Goal: Find specific page/section: Find specific page/section

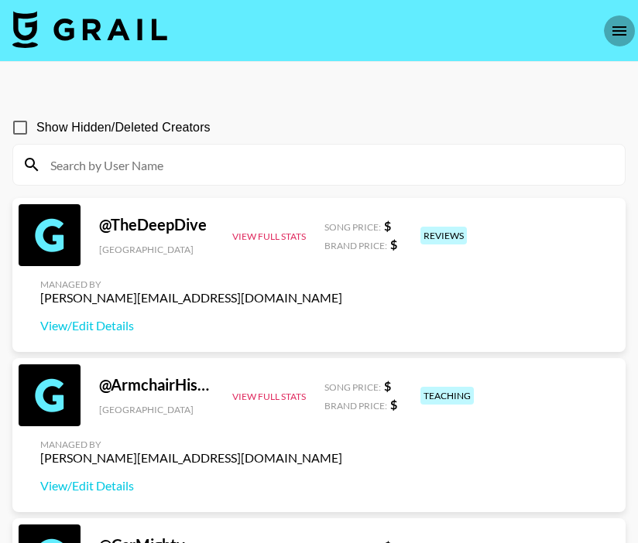
click at [610, 34] on icon "open drawer" at bounding box center [619, 31] width 19 height 19
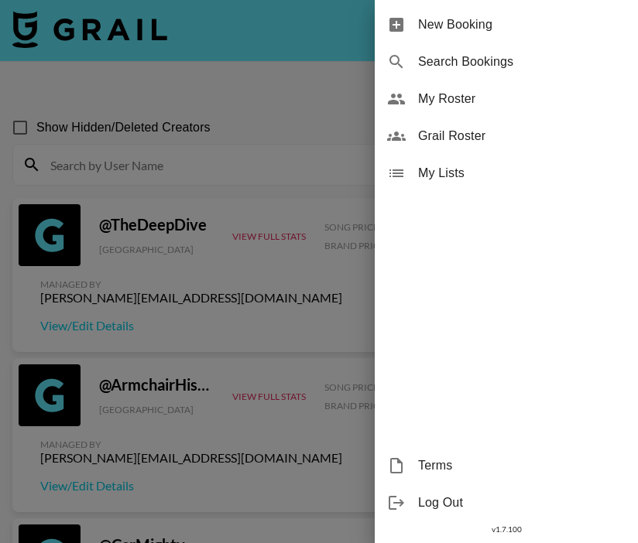
click at [455, 99] on span "My Roster" at bounding box center [521, 99] width 207 height 19
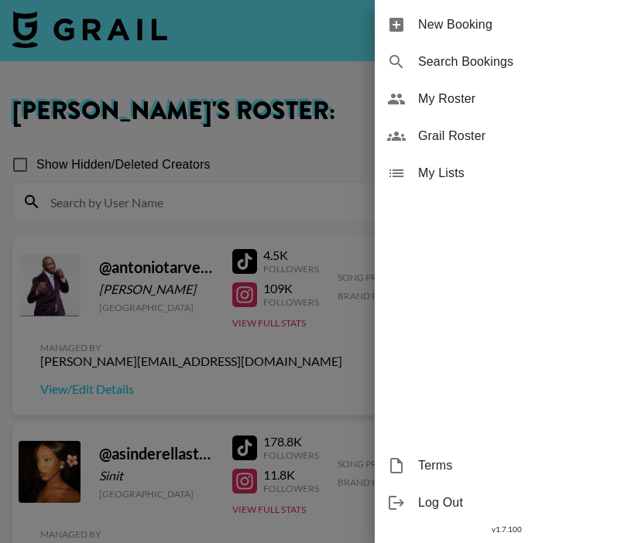
click at [327, 142] on div at bounding box center [319, 271] width 638 height 543
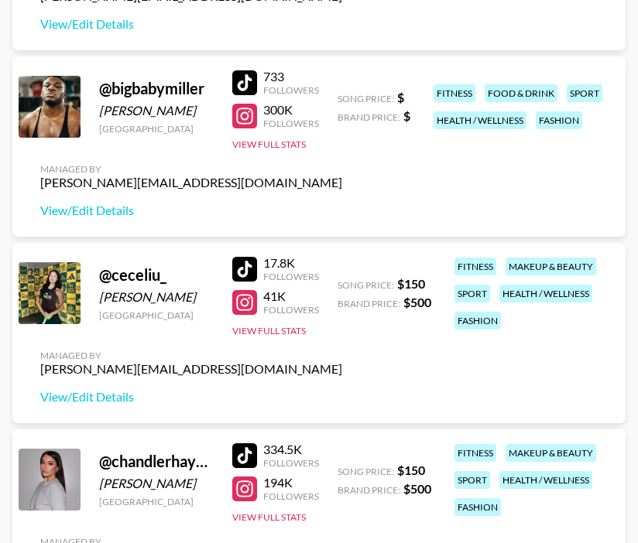
scroll to position [562, 0]
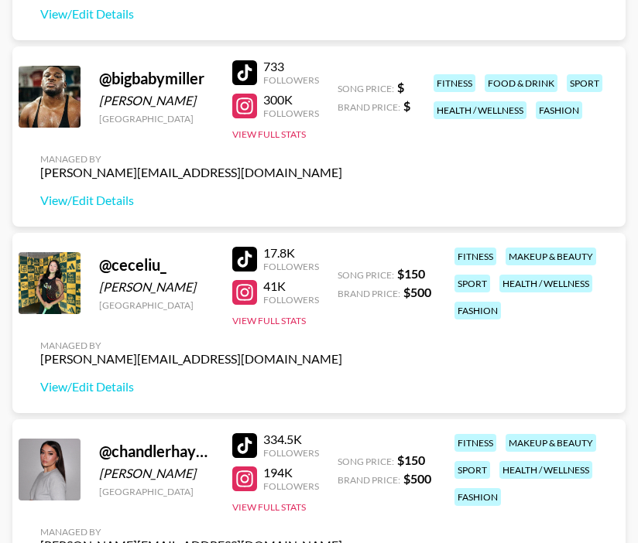
click at [245, 260] on div at bounding box center [244, 259] width 25 height 25
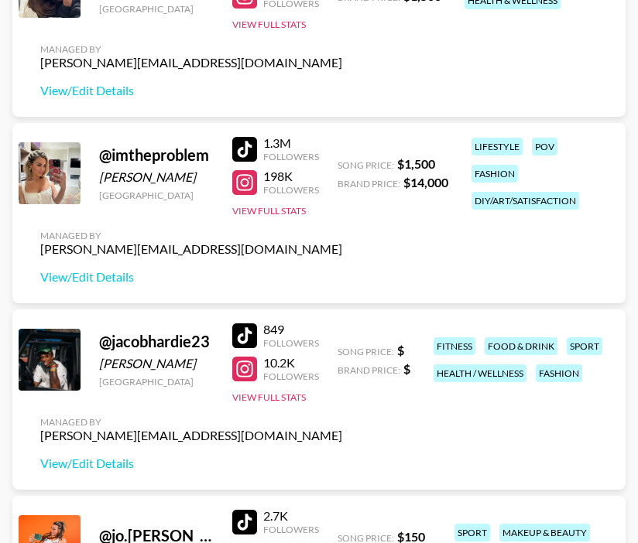
scroll to position [1766, 0]
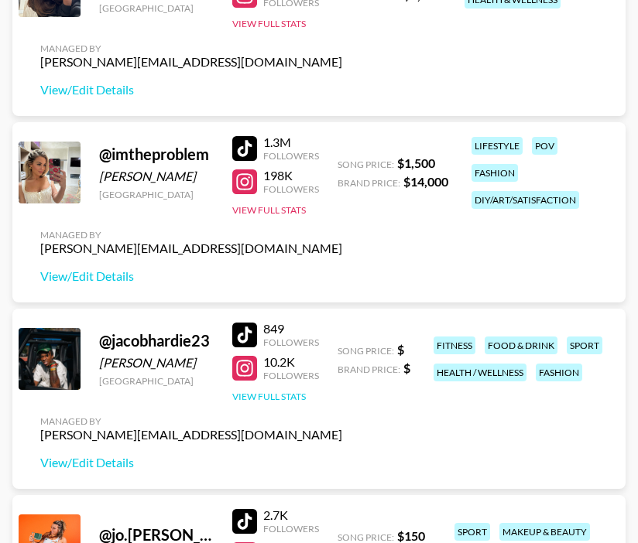
click at [273, 397] on button "View Full Stats" at bounding box center [269, 397] width 74 height 12
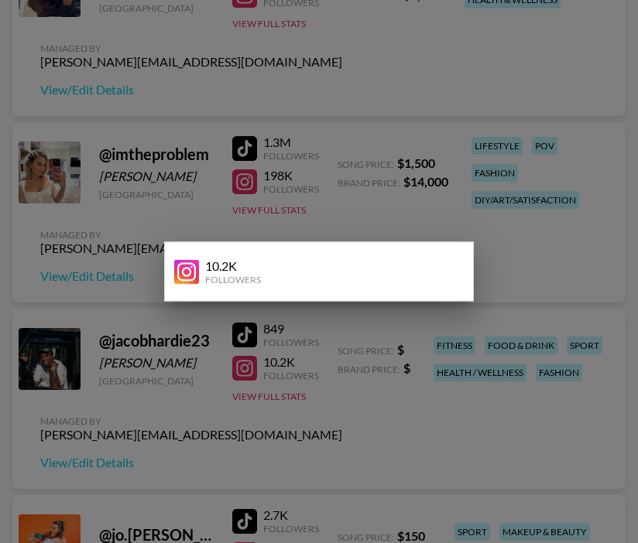
click at [265, 132] on div at bounding box center [319, 271] width 638 height 543
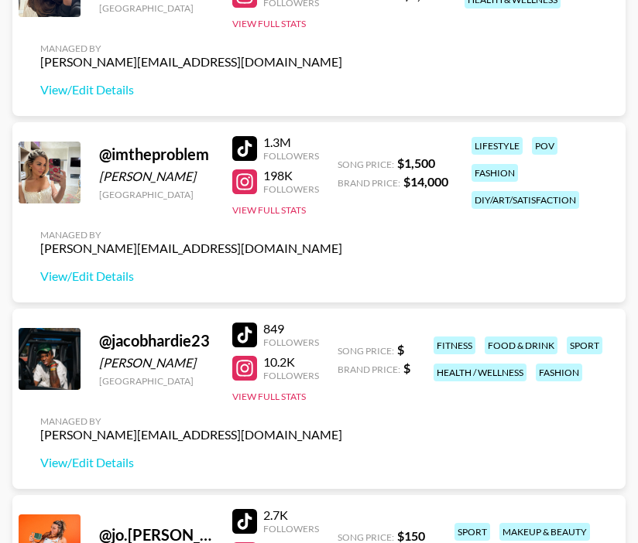
click at [113, 451] on div "Managed By ella.makin@grail-talent.com View/Edit Details" at bounding box center [191, 443] width 327 height 80
click at [108, 458] on link "View/Edit Details" at bounding box center [191, 462] width 302 height 15
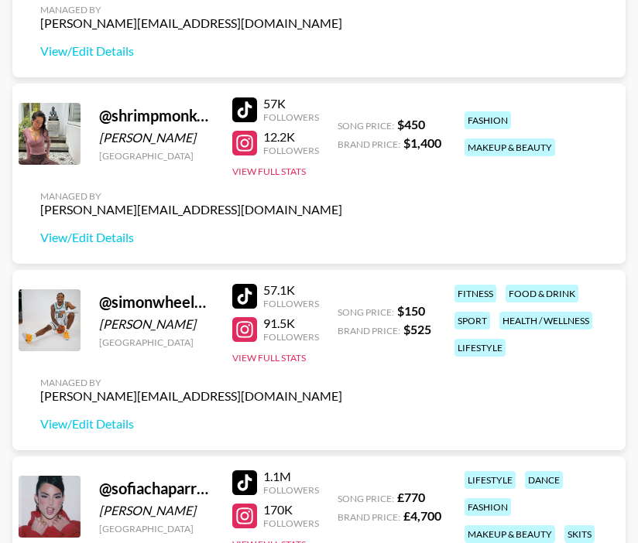
scroll to position [5718, 0]
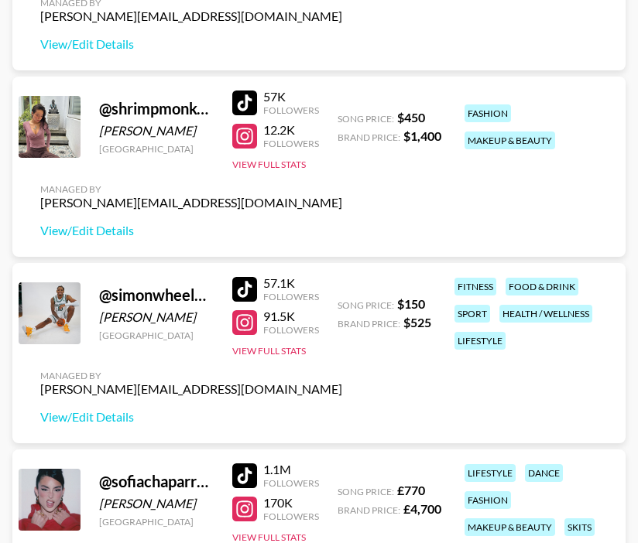
click at [245, 286] on div at bounding box center [244, 289] width 25 height 25
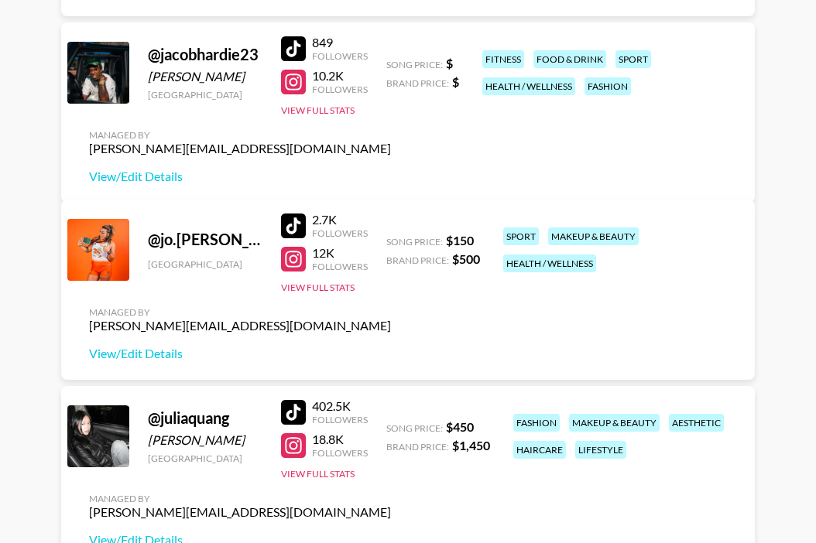
scroll to position [2036, 0]
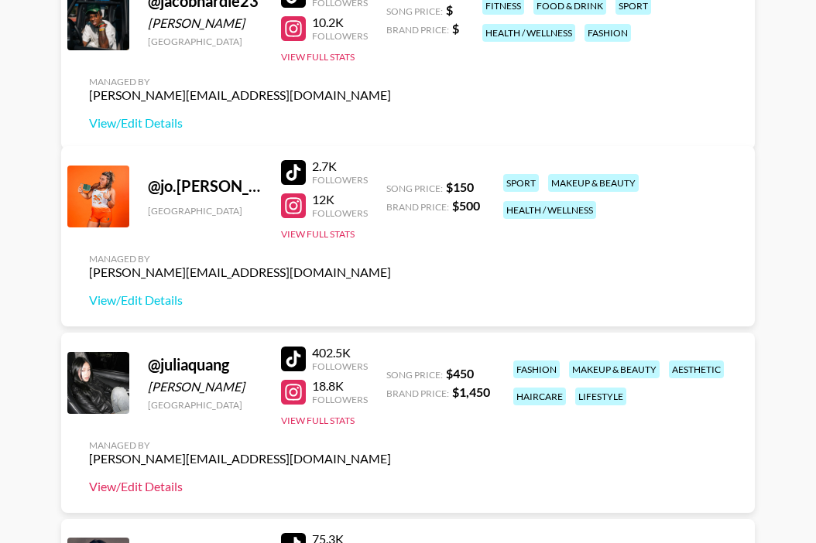
click at [161, 486] on link "View/Edit Details" at bounding box center [240, 486] width 302 height 15
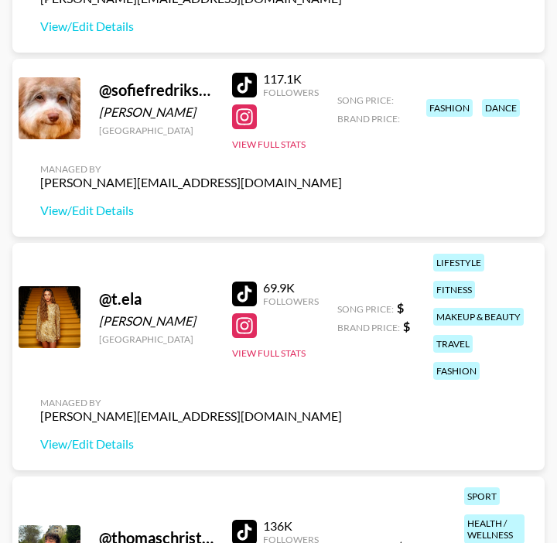
scroll to position [7367, 0]
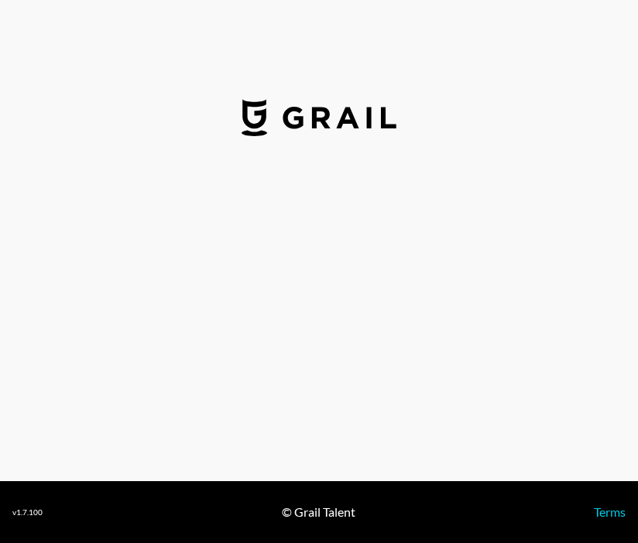
select select "USD"
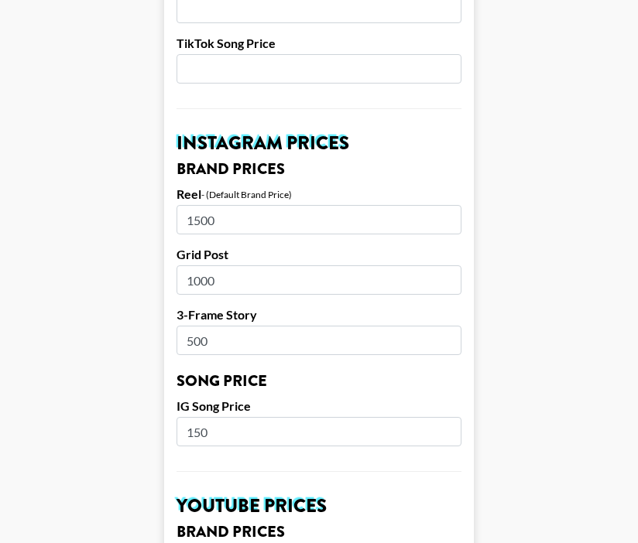
scroll to position [651, 0]
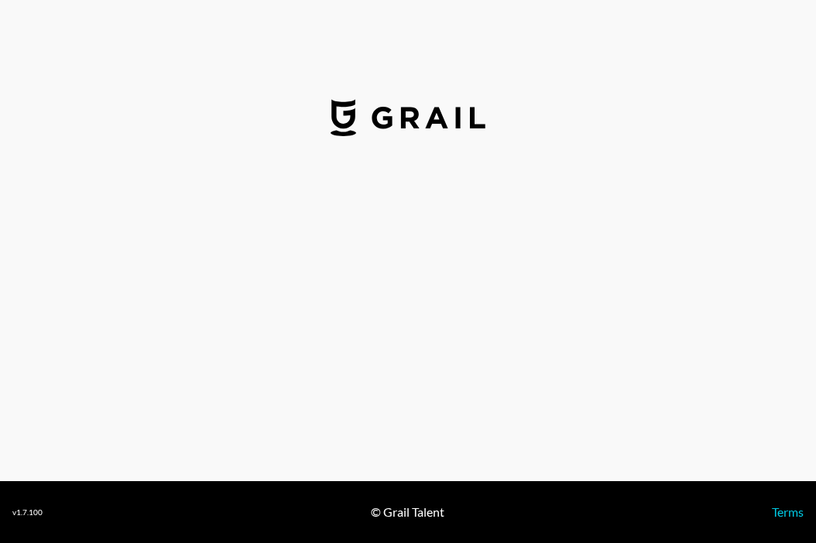
select select "USD"
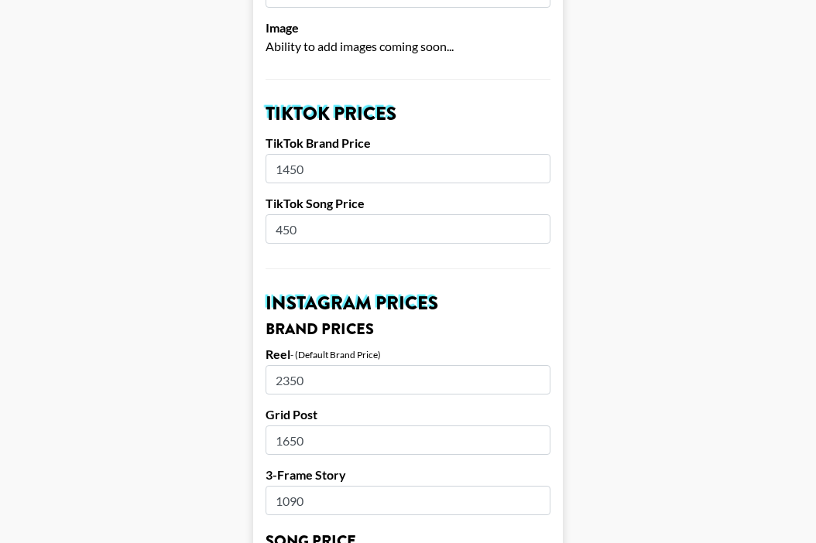
scroll to position [493, 0]
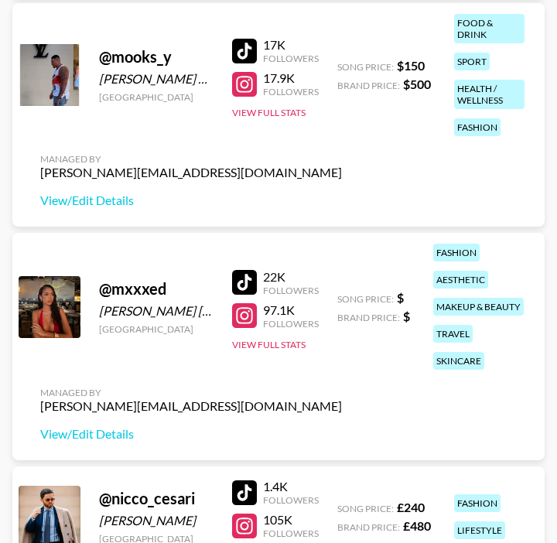
scroll to position [4985, 0]
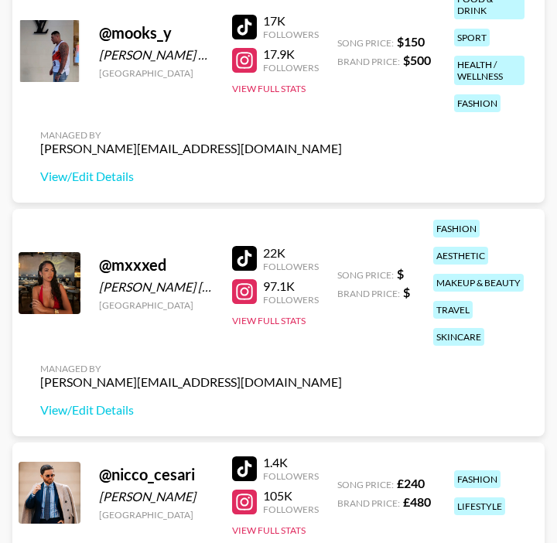
click at [305, 422] on div "@ mxxxed Shanice Shania United Kingdom 22K Followers 97.1K Followers View Full …" at bounding box center [278, 323] width 533 height 228
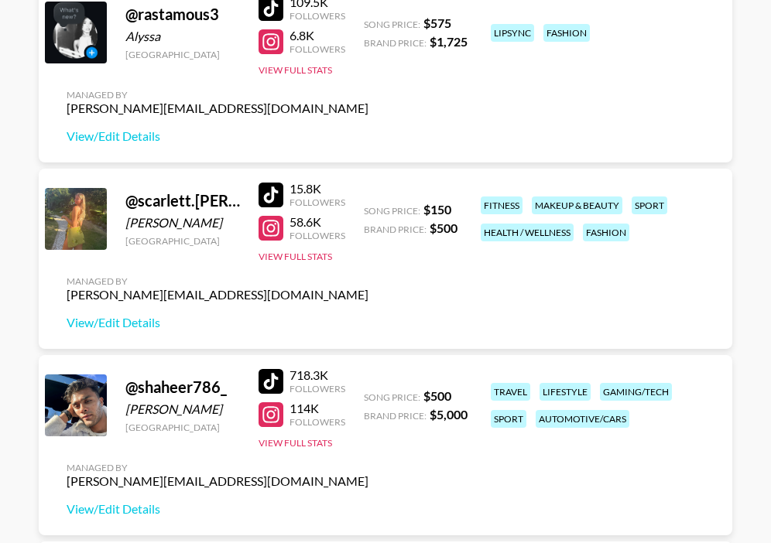
scroll to position [5171, 0]
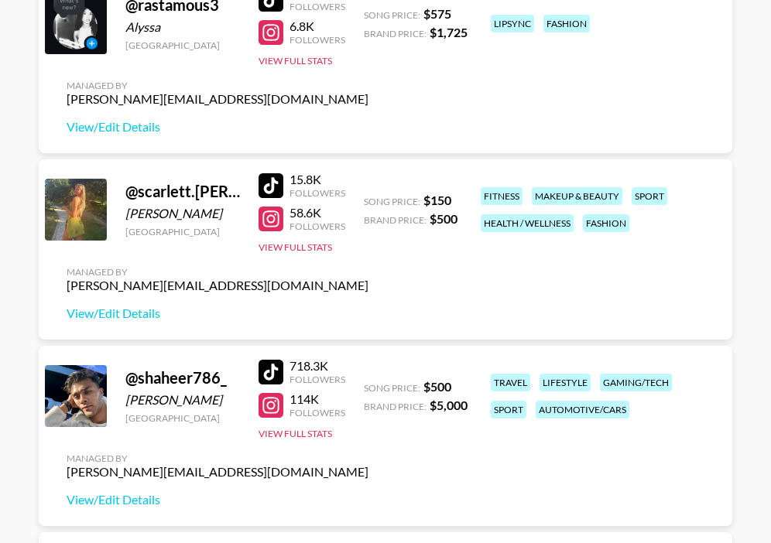
click at [269, 184] on div at bounding box center [271, 185] width 25 height 25
click at [317, 248] on button "View Full Stats" at bounding box center [296, 247] width 74 height 12
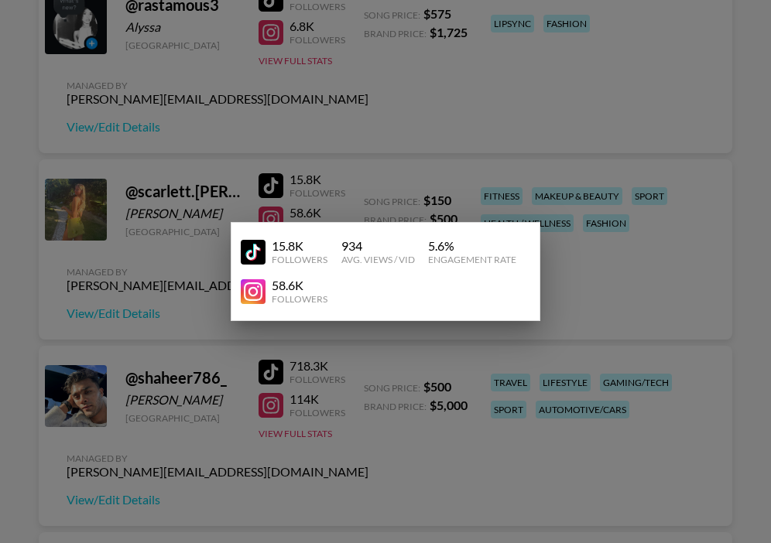
click at [367, 121] on div at bounding box center [385, 271] width 771 height 543
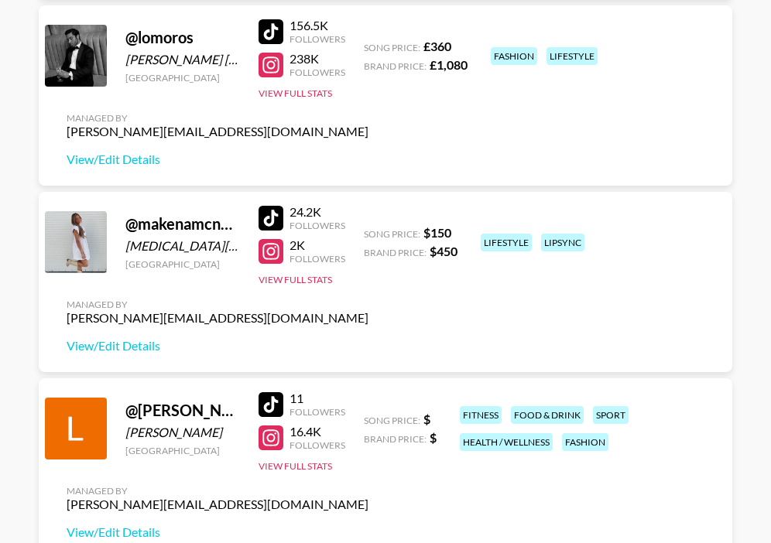
scroll to position [3061, 0]
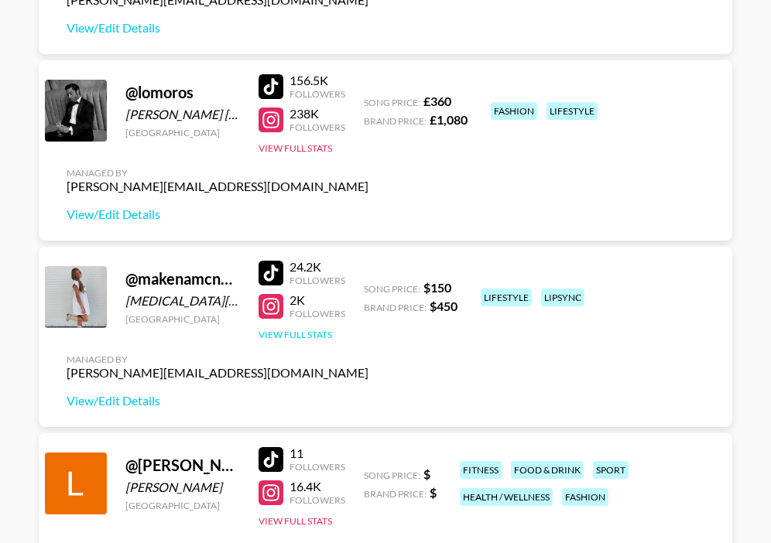
click at [294, 338] on button "View Full Stats" at bounding box center [296, 335] width 74 height 12
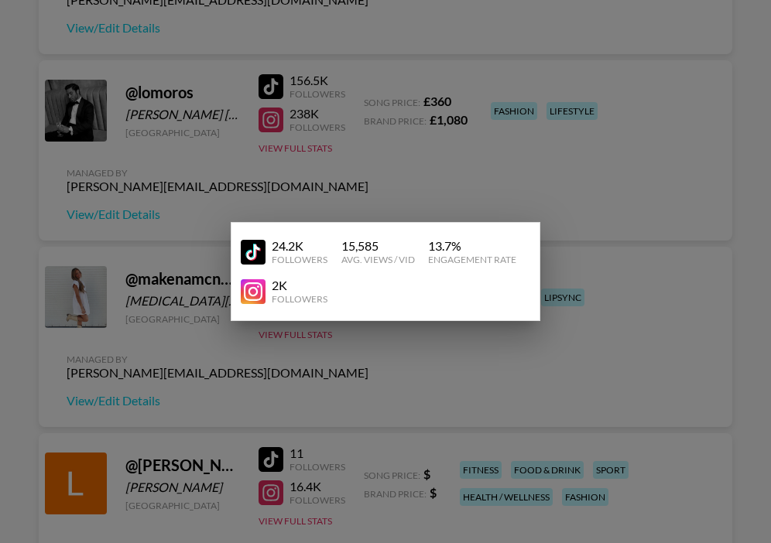
click at [318, 376] on div at bounding box center [385, 271] width 771 height 543
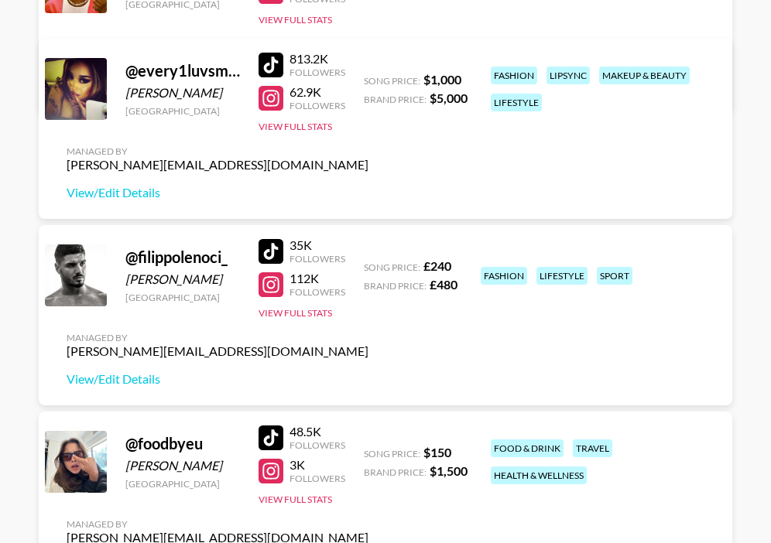
scroll to position [1016, 0]
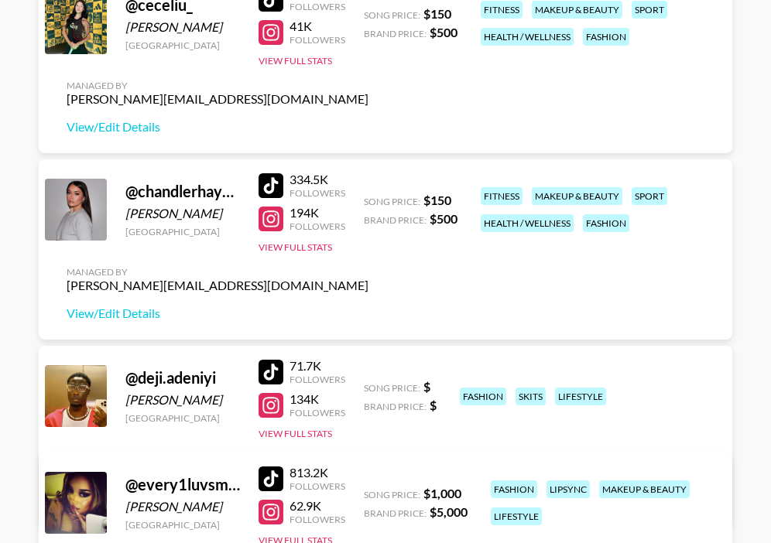
scroll to position [861, 0]
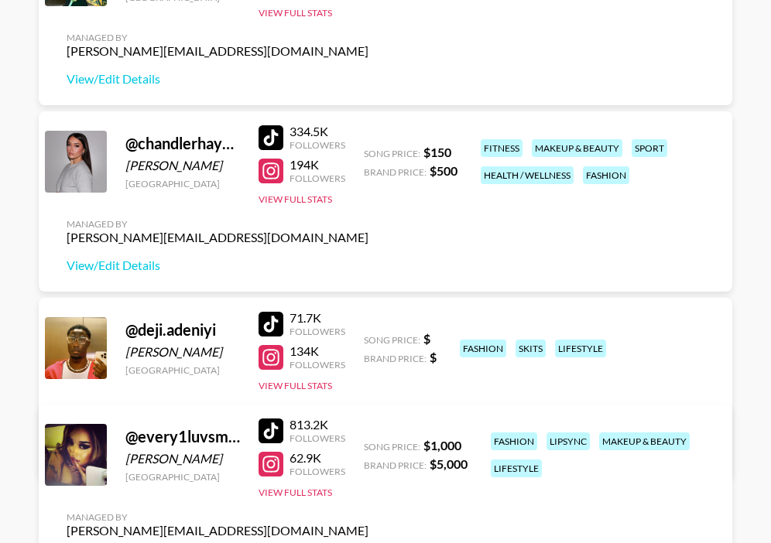
click at [271, 426] on div at bounding box center [271, 431] width 25 height 25
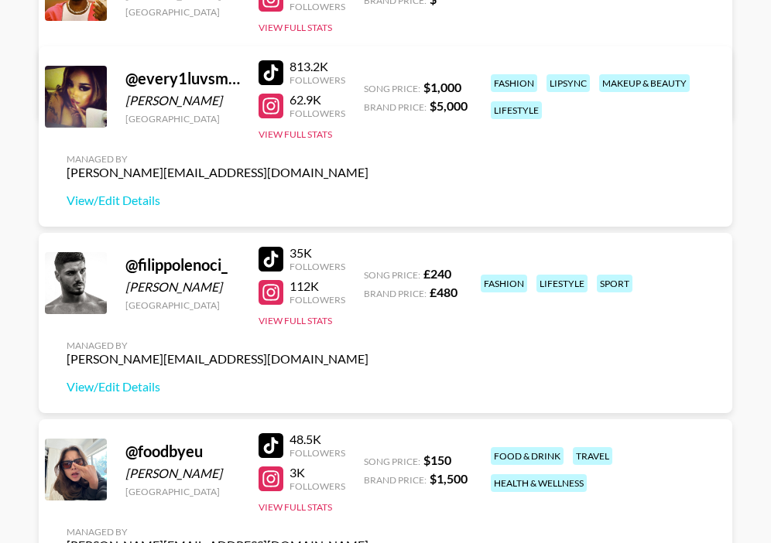
scroll to position [1210, 0]
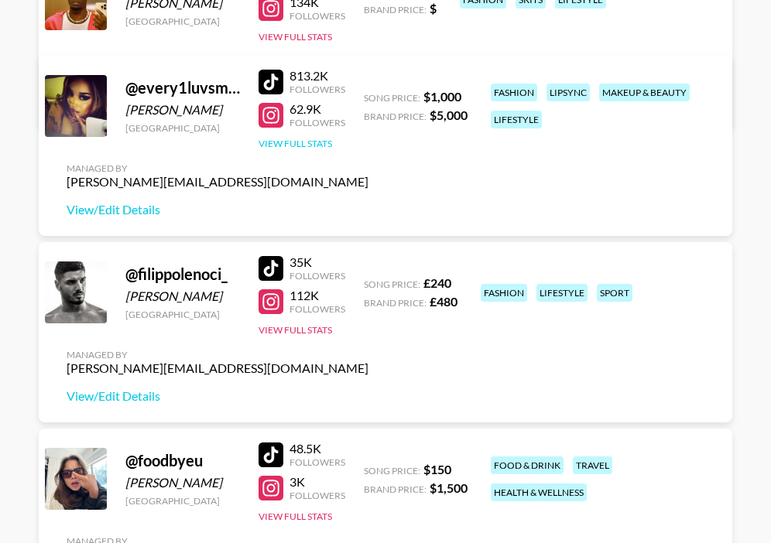
click at [303, 138] on button "View Full Stats" at bounding box center [296, 144] width 74 height 12
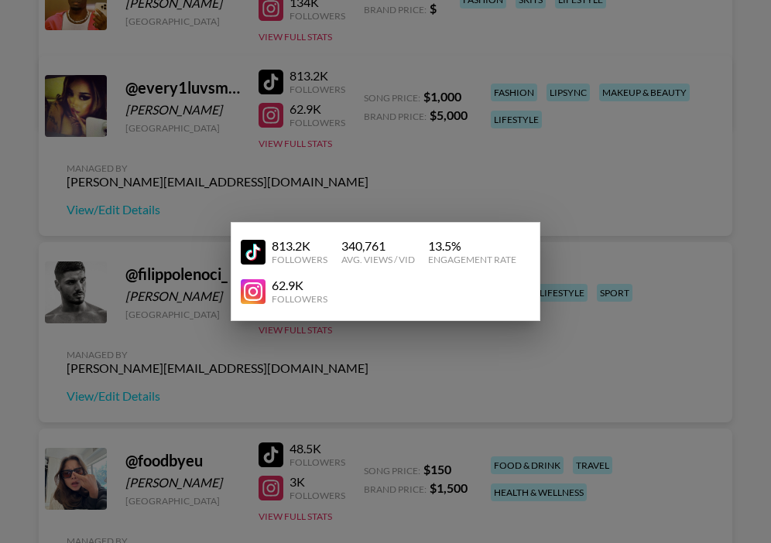
click at [483, 193] on div at bounding box center [385, 271] width 771 height 543
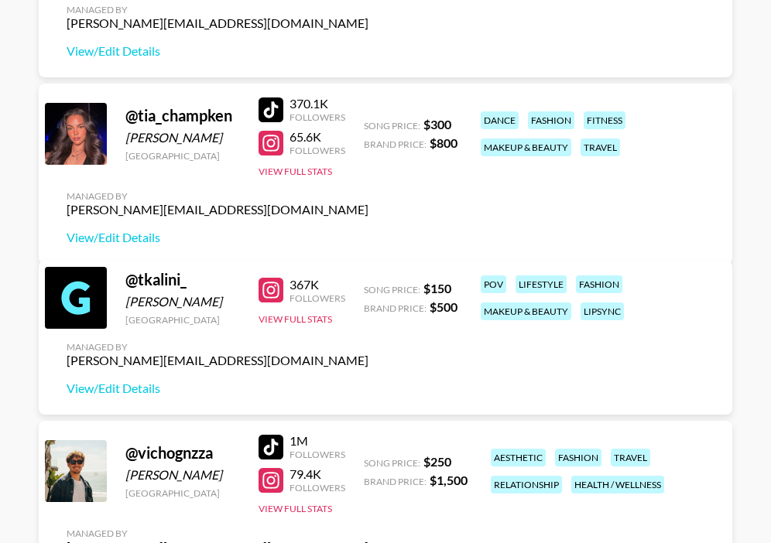
scroll to position [7062, 0]
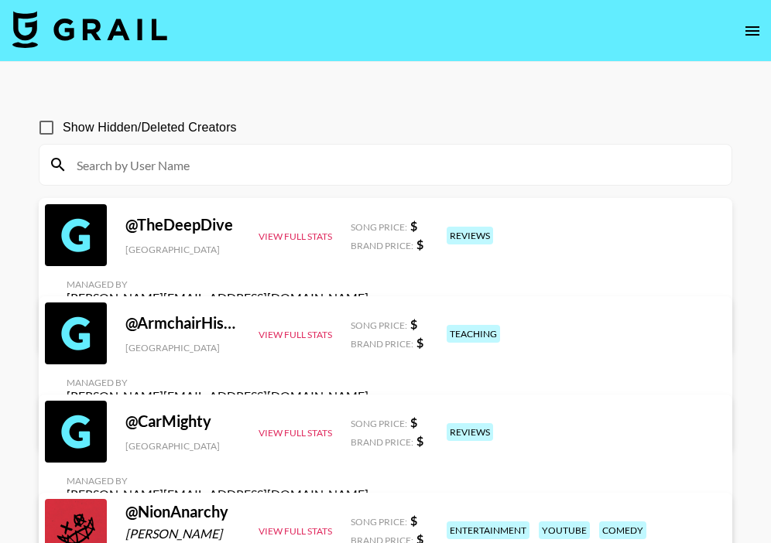
click at [197, 163] on input at bounding box center [394, 164] width 655 height 25
click at [166, 161] on input at bounding box center [394, 164] width 655 height 25
click at [192, 163] on input at bounding box center [394, 164] width 655 height 25
click at [207, 171] on input at bounding box center [394, 164] width 655 height 25
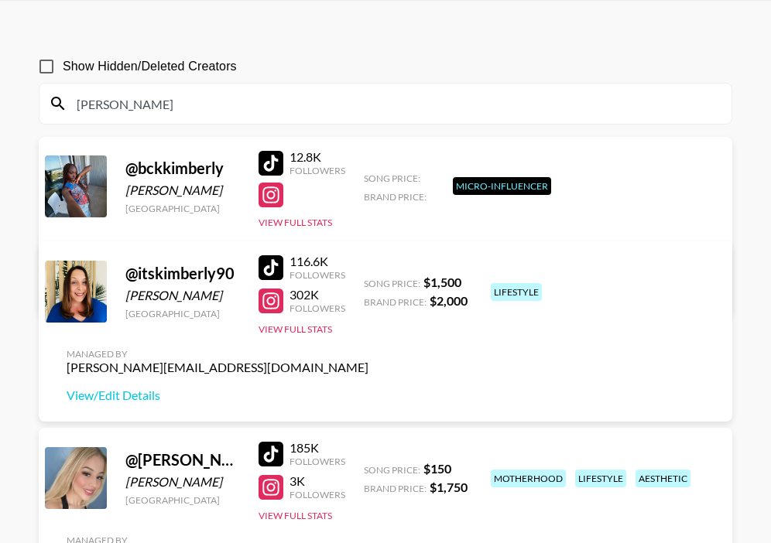
scroll to position [111, 0]
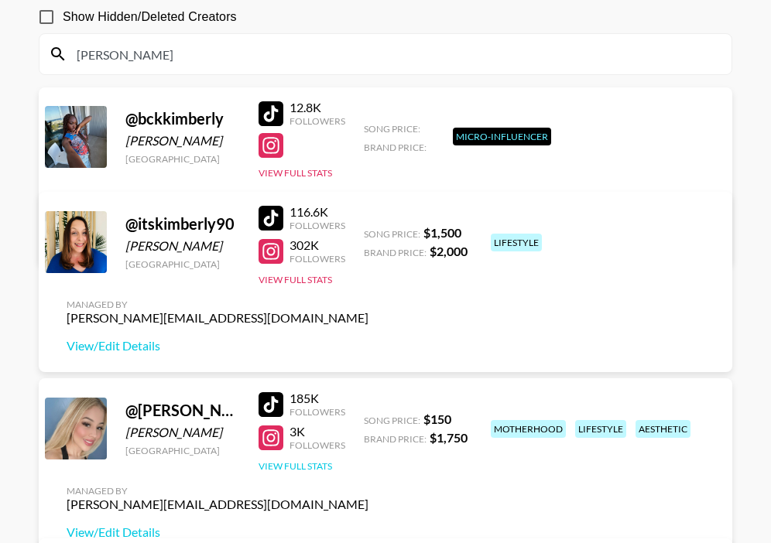
click at [303, 464] on button "View Full Stats" at bounding box center [296, 467] width 74 height 12
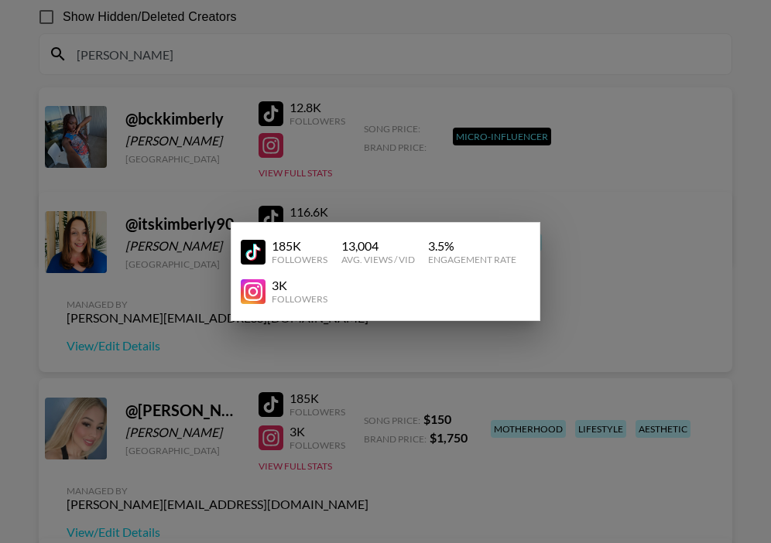
click at [396, 344] on div at bounding box center [385, 271] width 771 height 543
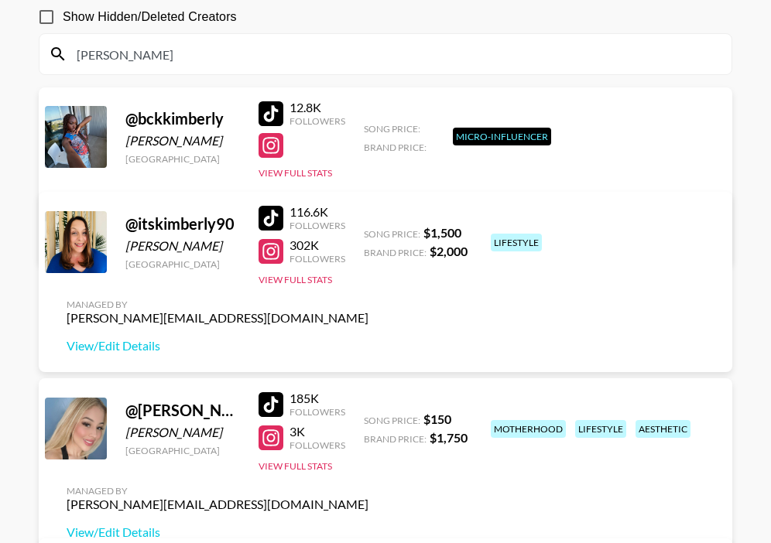
click at [139, 57] on input "kimberly" at bounding box center [394, 54] width 655 height 25
drag, startPoint x: 131, startPoint y: 55, endPoint x: 36, endPoint y: 53, distance: 94.4
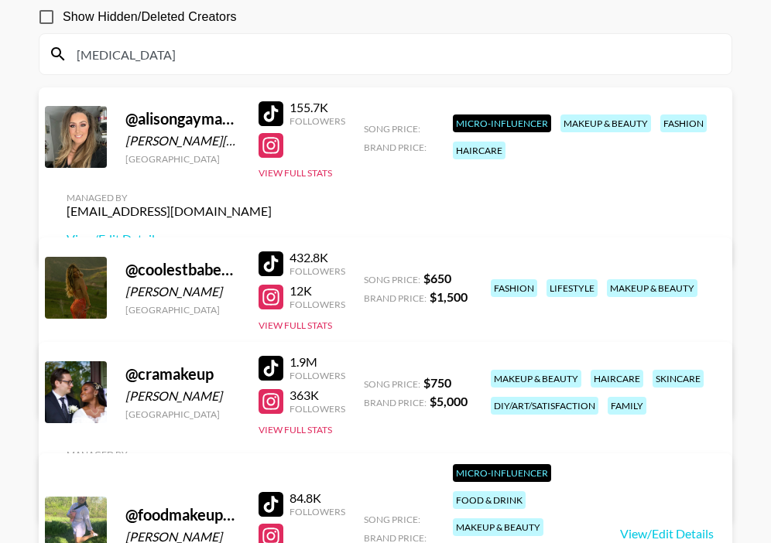
scroll to position [74, 0]
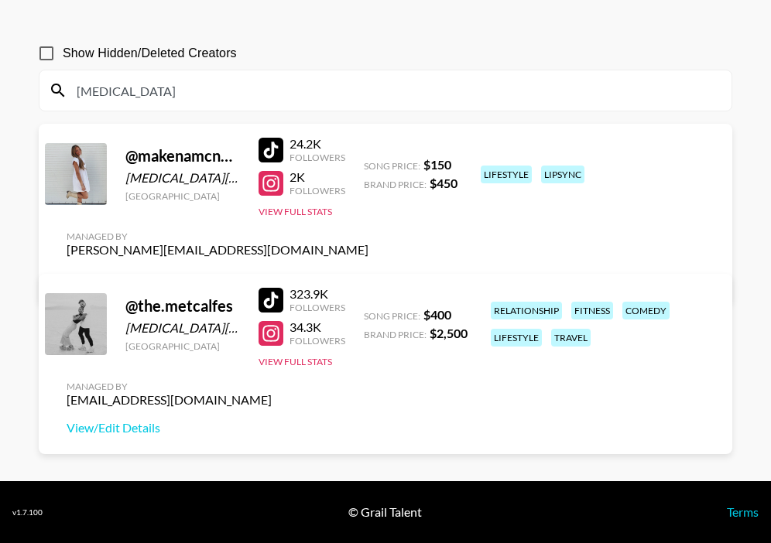
type input "MAKENA"
